Goal: Obtain resource: Obtain resource

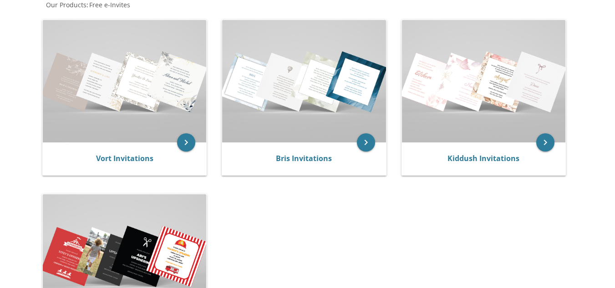
scroll to position [183, 0]
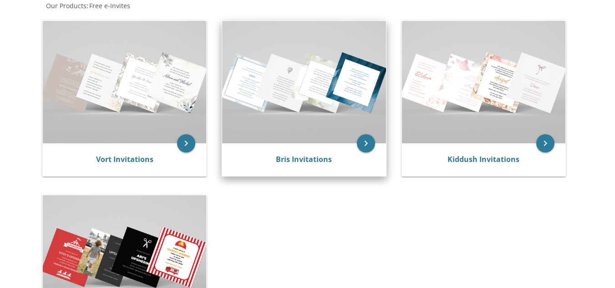
click at [267, 77] on img at bounding box center [303, 82] width 163 height 122
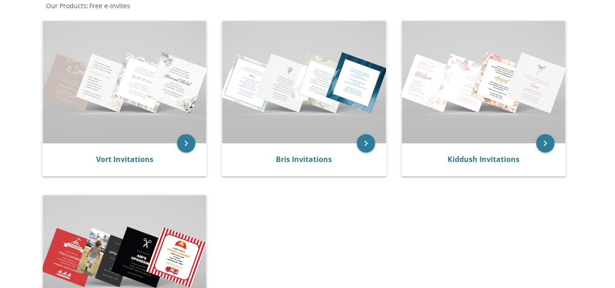
click at [4, 261] on body "My Cart Total: View Cart Item(s) Submit My Cart Total: View Cart Item(s) Login …" at bounding box center [307, 180] width 615 height 727
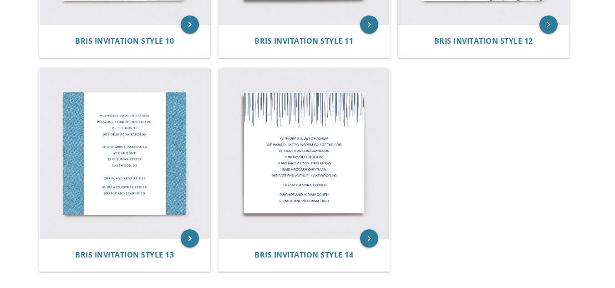
scroll to position [995, 0]
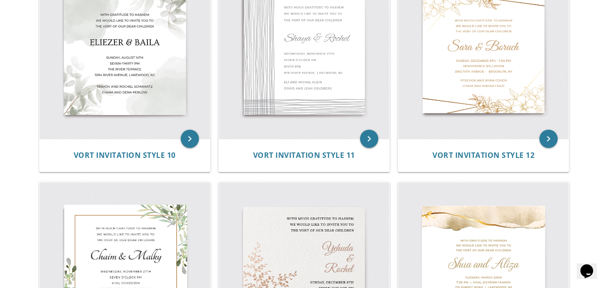
scroll to position [883, 0]
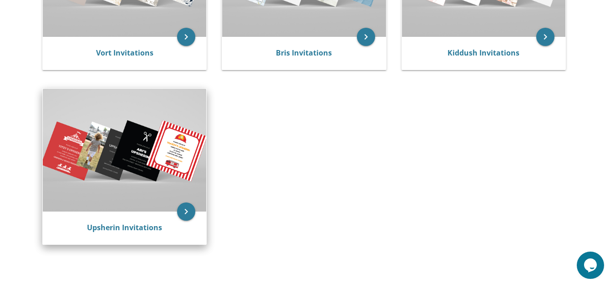
click at [98, 163] on img at bounding box center [124, 150] width 163 height 122
click at [138, 165] on img at bounding box center [124, 150] width 163 height 122
click at [195, 212] on icon "keyboard_arrow_right" at bounding box center [186, 212] width 18 height 18
click at [189, 218] on icon "keyboard_arrow_right" at bounding box center [186, 212] width 18 height 18
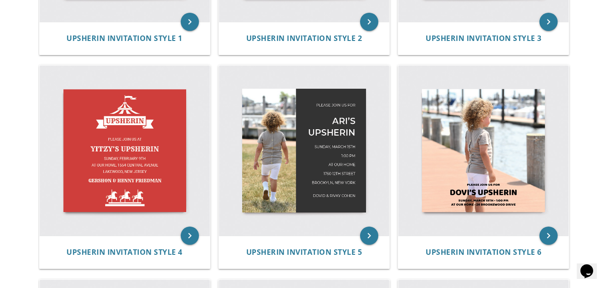
scroll to position [349, 0]
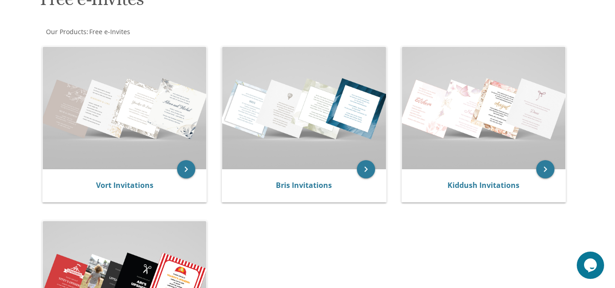
scroll to position [122, 0]
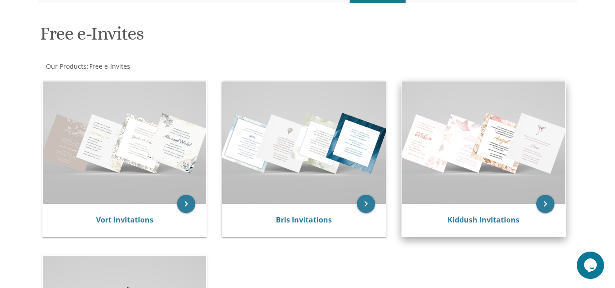
click at [480, 159] on img at bounding box center [483, 143] width 163 height 122
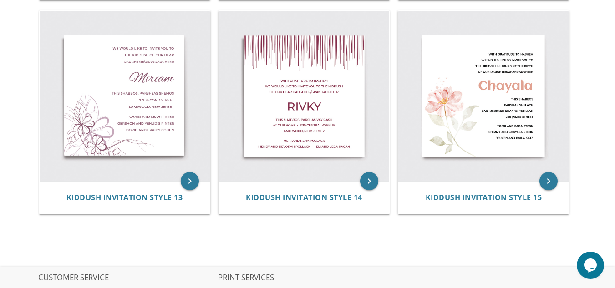
scroll to position [1021, 0]
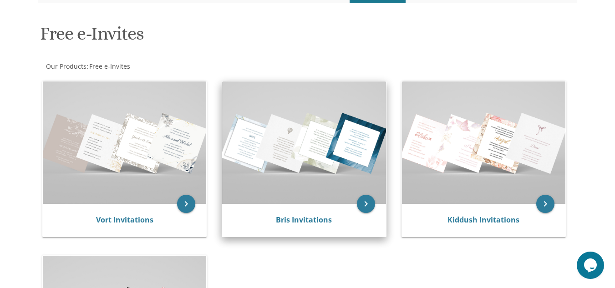
click at [303, 164] on img at bounding box center [303, 143] width 163 height 122
click at [294, 181] on img at bounding box center [303, 143] width 163 height 122
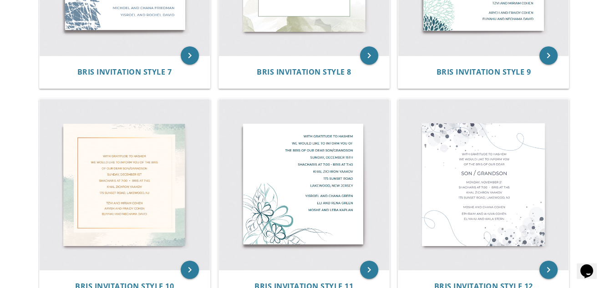
scroll to position [758, 0]
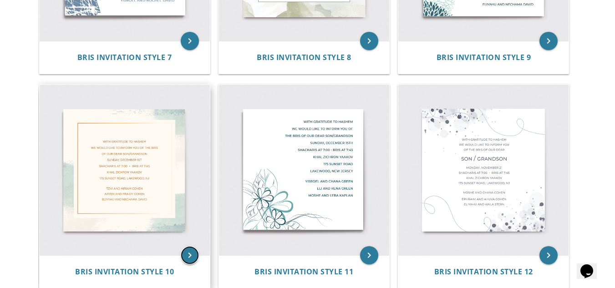
click at [189, 255] on icon "keyboard_arrow_right" at bounding box center [190, 255] width 18 height 18
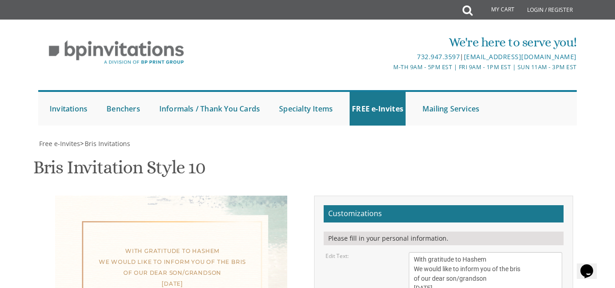
scroll to position [132, 0]
drag, startPoint x: 510, startPoint y: 186, endPoint x: 416, endPoint y: 132, distance: 108.9
click at [416, 252] on textarea "With gratitude to Hashem We would like to inform you of the bris of our dear so…" at bounding box center [485, 288] width 153 height 72
click at [493, 252] on textarea "With gratitude to Hashem We would like to inform you of the bris of our dear so…" at bounding box center [485, 288] width 153 height 72
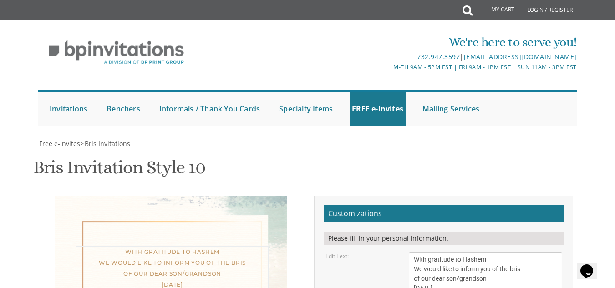
drag, startPoint x: 507, startPoint y: 191, endPoint x: 413, endPoint y: 141, distance: 106.1
click at [413, 252] on textarea "With gratitude to Hashem We would like to inform you of the bris of our dear so…" at bounding box center [485, 288] width 153 height 72
drag, startPoint x: 496, startPoint y: 129, endPoint x: 415, endPoint y: 130, distance: 80.6
click at [415, 252] on textarea "With gratitude to Hashem We would like to inform you of the bris of our dear so…" at bounding box center [485, 288] width 153 height 72
click at [510, 252] on textarea "With gratitude to Hashem We would like to inform you of the bris of our dear so…" at bounding box center [485, 288] width 153 height 72
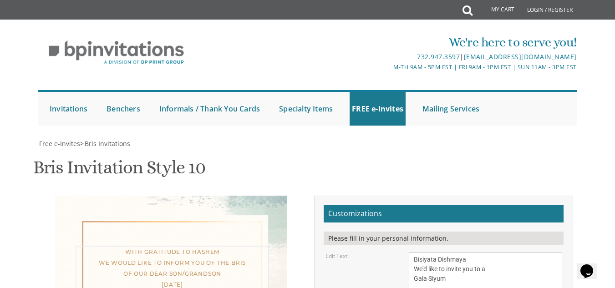
click at [480, 252] on textarea "With gratitude to Hashem We would like to inform you of the bris of our dear so…" at bounding box center [485, 288] width 153 height 72
click at [416, 252] on textarea "With gratitude to Hashem We would like to inform you of the bris of our dear so…" at bounding box center [485, 288] width 153 height 72
click at [437, 252] on textarea "With gratitude to Hashem We would like to inform you of the bris of our dear so…" at bounding box center [485, 288] width 153 height 72
click at [438, 252] on textarea "With gratitude to Hashem We would like to inform you of the bris of our dear so…" at bounding box center [485, 288] width 153 height 72
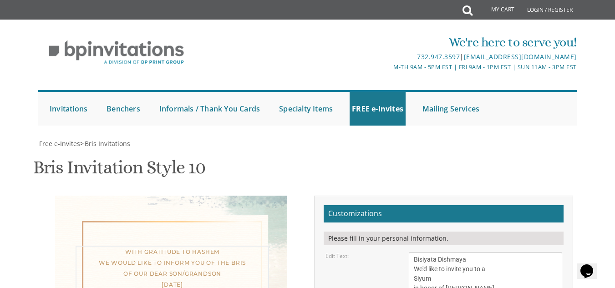
click at [438, 252] on textarea "With gratitude to Hashem We would like to inform you of the bris of our dear so…" at bounding box center [485, 288] width 153 height 72
click at [443, 252] on textarea "With gratitude to Hashem We would like to inform you of the bris of our dear so…" at bounding box center [485, 288] width 153 height 72
click at [470, 252] on textarea "With gratitude to Hashem We would like to inform you of the bris of our dear so…" at bounding box center [485, 288] width 153 height 72
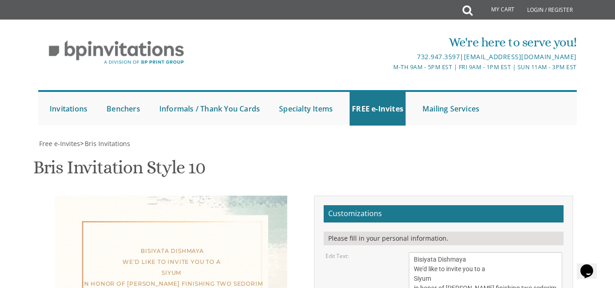
click at [447, 252] on textarea "With gratitude to Hashem We would like to inform you of the bris of our dear so…" at bounding box center [485, 288] width 153 height 72
click at [442, 252] on textarea "With gratitude to Hashem We would like to inform you of the bris of our dear so…" at bounding box center [485, 288] width 153 height 72
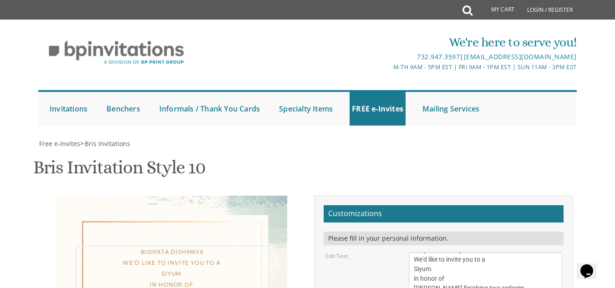
type textarea "Bisiyata Dishmaya We'd like to invite you to a Siyum in honor of [PERSON_NAME] …"
drag, startPoint x: 498, startPoint y: 230, endPoint x: 410, endPoint y: 206, distance: 90.6
type textarea "M"
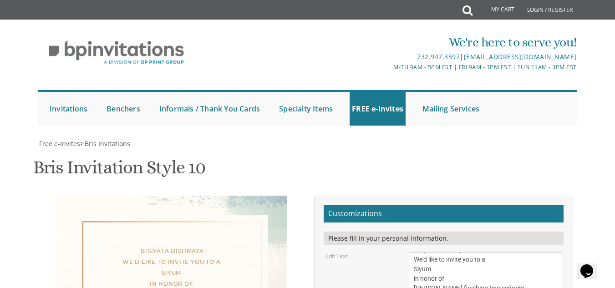
type textarea "[PERSON_NAME] and [PERSON_NAME]"
click at [450, 252] on textarea "With gratitude to Hashem We would like to inform you of the bris of our dear so…" at bounding box center [485, 288] width 153 height 72
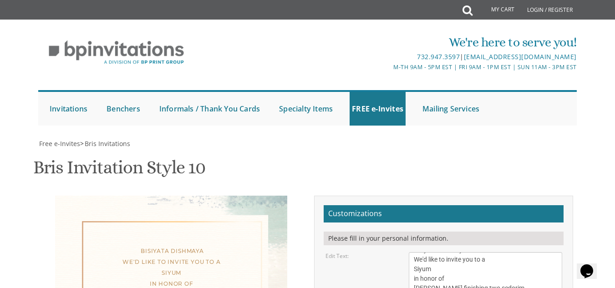
type input "[EMAIL_ADDRESS][DOMAIN_NAME]"
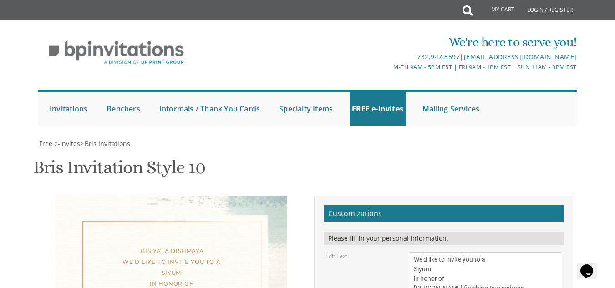
click at [497, 252] on textarea "With gratitude to Hashem We would like to inform you of the bris of our dear so…" at bounding box center [485, 288] width 153 height 72
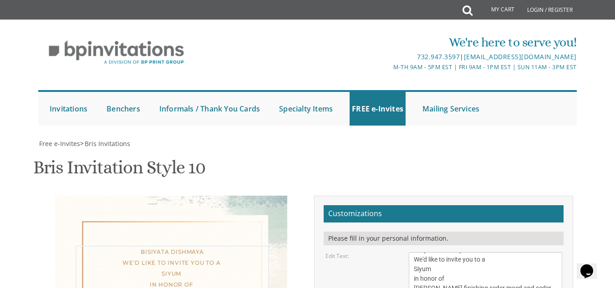
type textarea "Bisiyata Dishmaya We'd like to invite you to a Siyum in honor of [PERSON_NAME] …"
click at [446, 252] on textarea "With gratitude to Hashem We would like to inform you of the bris of our dear so…" at bounding box center [485, 288] width 153 height 72
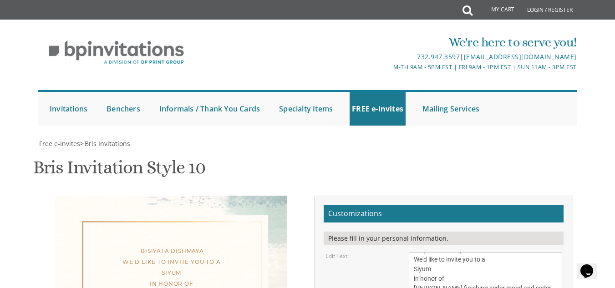
scroll to position [43, 0]
click at [570, 139] on div "Free e-Invites > Bris Invitations" at bounding box center [307, 143] width 539 height 9
